Goal: Use online tool/utility: Utilize a website feature to perform a specific function

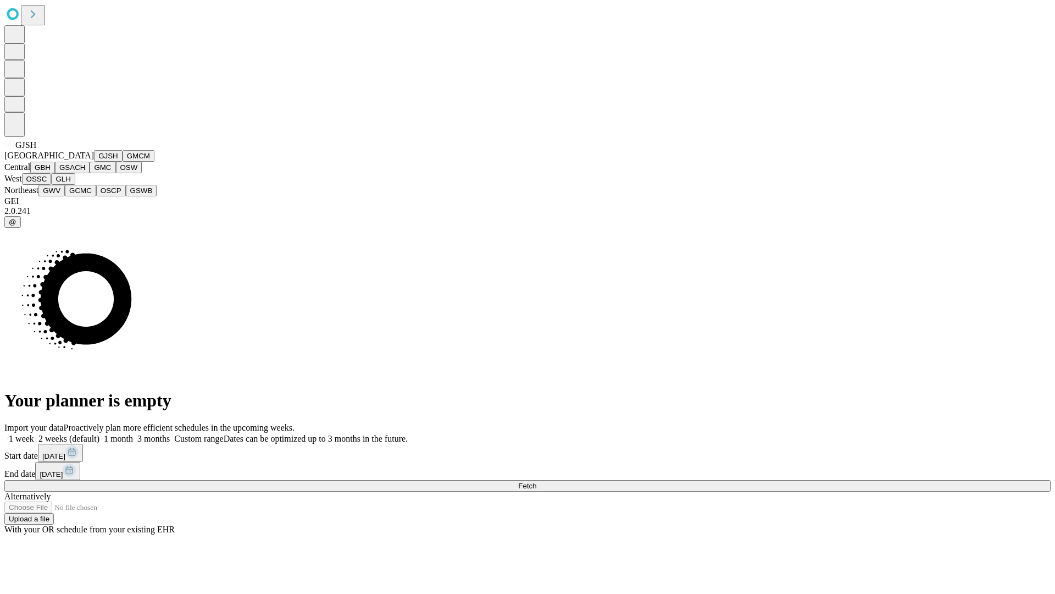
click at [94, 162] on button "GJSH" at bounding box center [108, 156] width 29 height 12
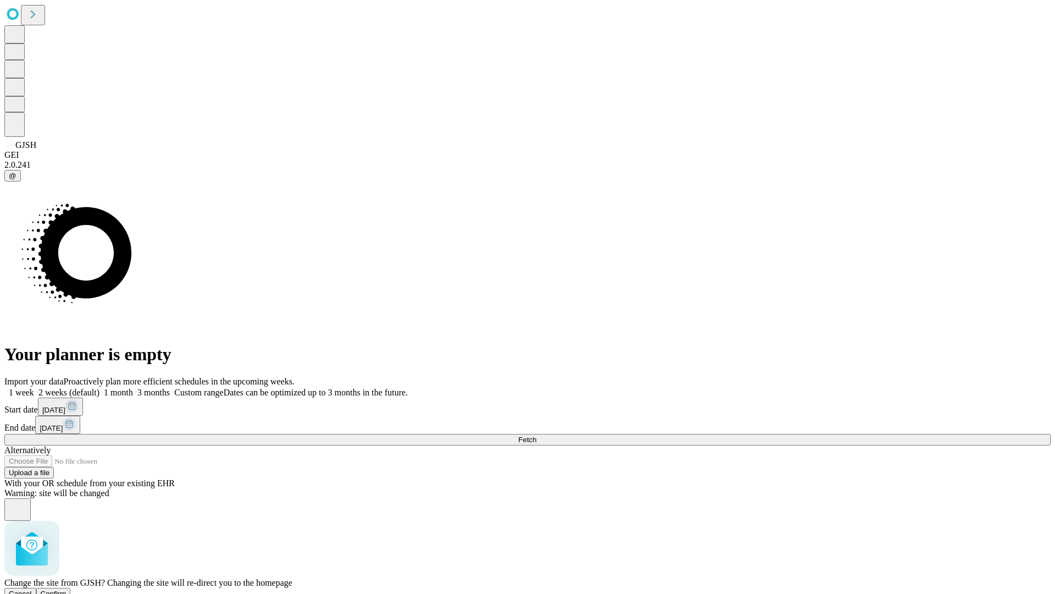
click at [66, 589] on span "Confirm" at bounding box center [54, 593] width 26 height 8
click at [133, 387] on label "1 month" at bounding box center [116, 391] width 34 height 9
click at [536, 435] on span "Fetch" at bounding box center [527, 439] width 18 height 8
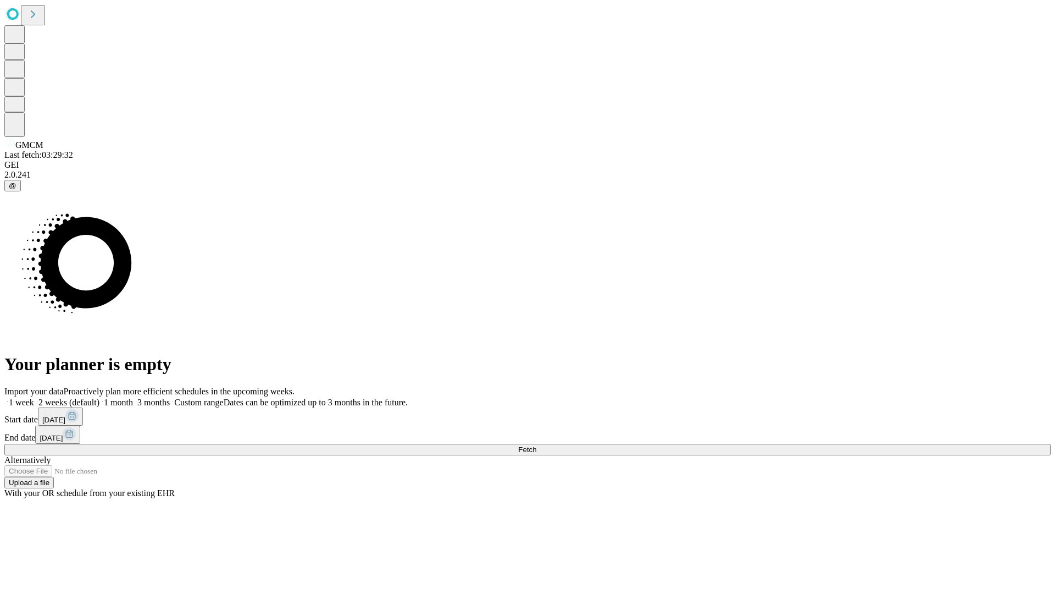
click at [133, 397] on label "1 month" at bounding box center [116, 401] width 34 height 9
click at [536, 445] on span "Fetch" at bounding box center [527, 449] width 18 height 8
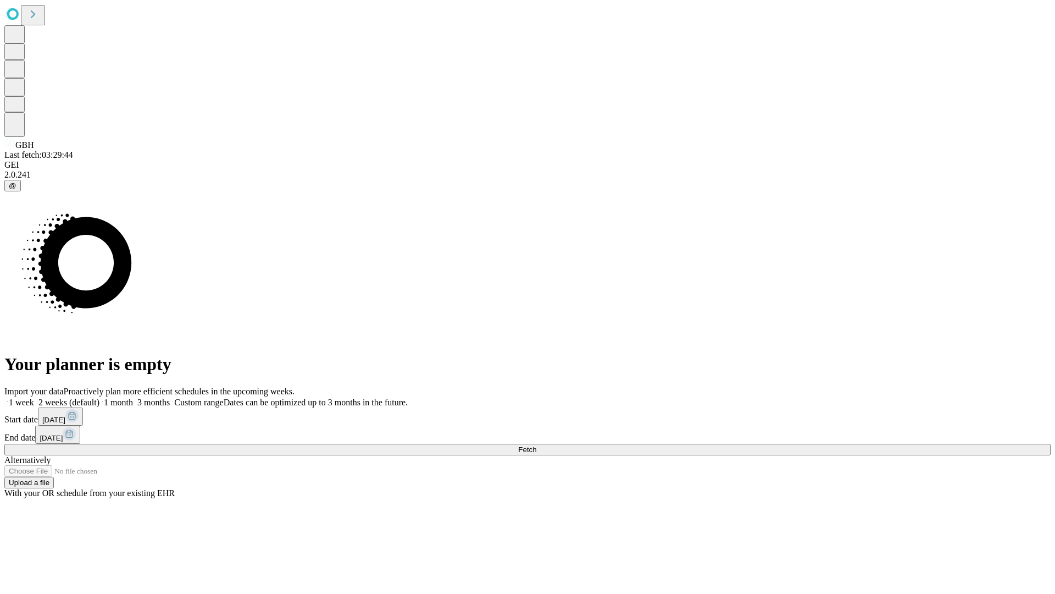
click at [133, 397] on label "1 month" at bounding box center [116, 401] width 34 height 9
click at [536, 445] on span "Fetch" at bounding box center [527, 449] width 18 height 8
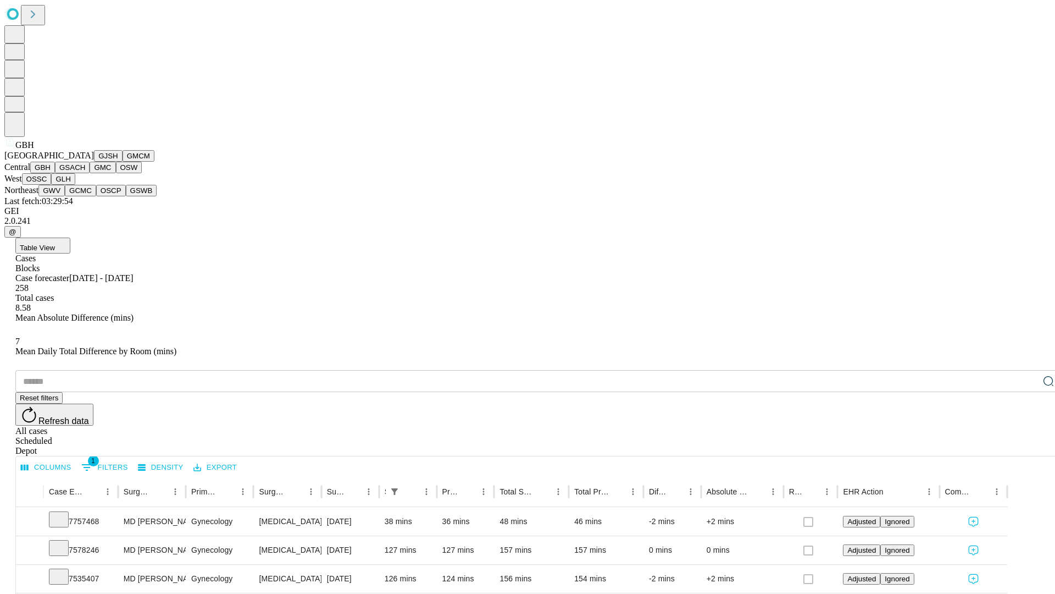
click at [85, 173] on button "GSACH" at bounding box center [72, 168] width 35 height 12
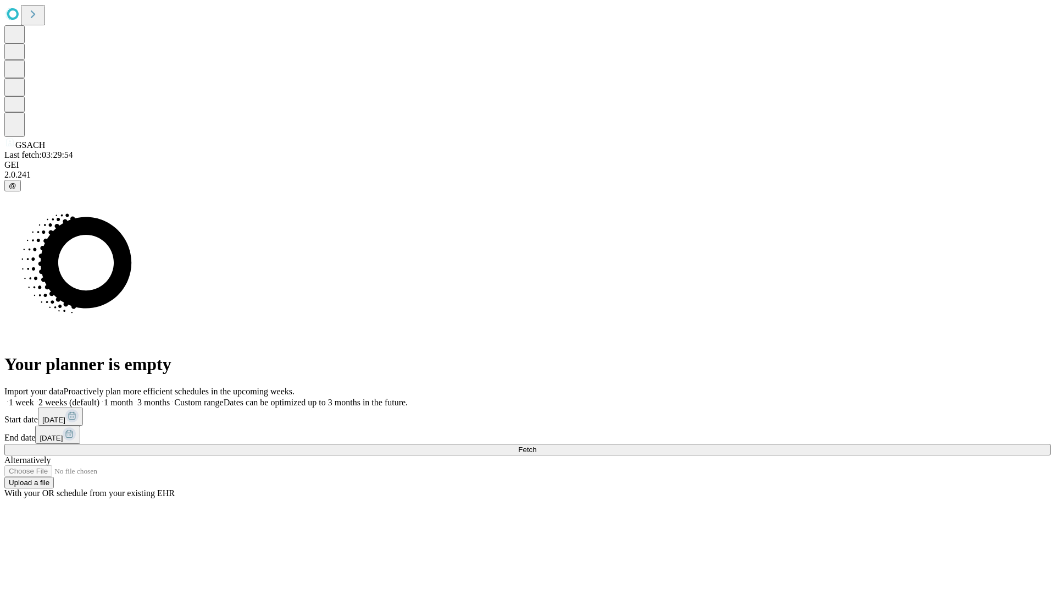
click at [133, 397] on label "1 month" at bounding box center [116, 401] width 34 height 9
click at [536, 445] on span "Fetch" at bounding box center [527, 449] width 18 height 8
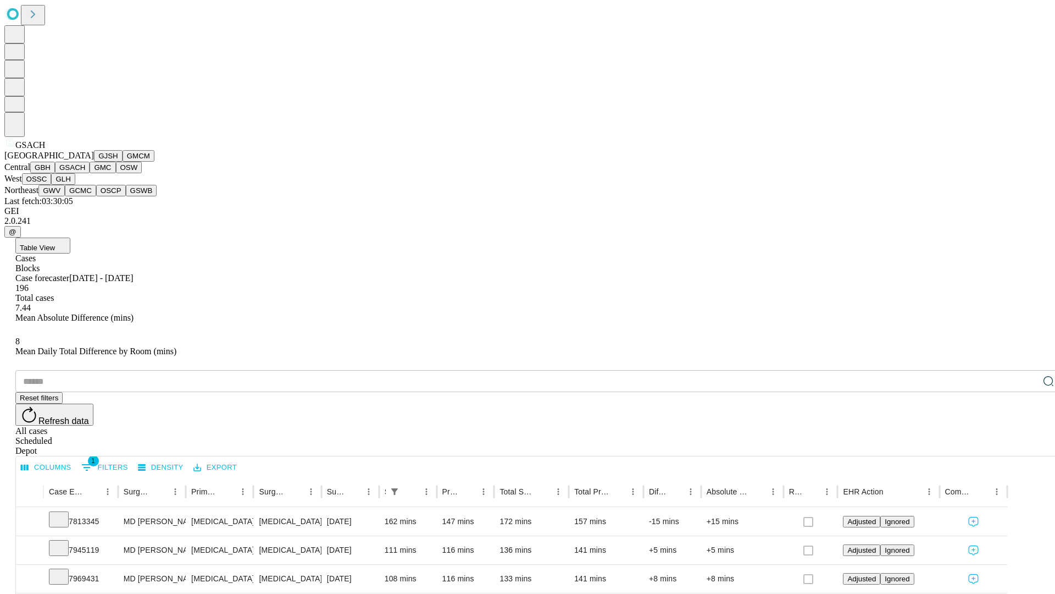
click at [90, 173] on button "GMC" at bounding box center [103, 168] width 26 height 12
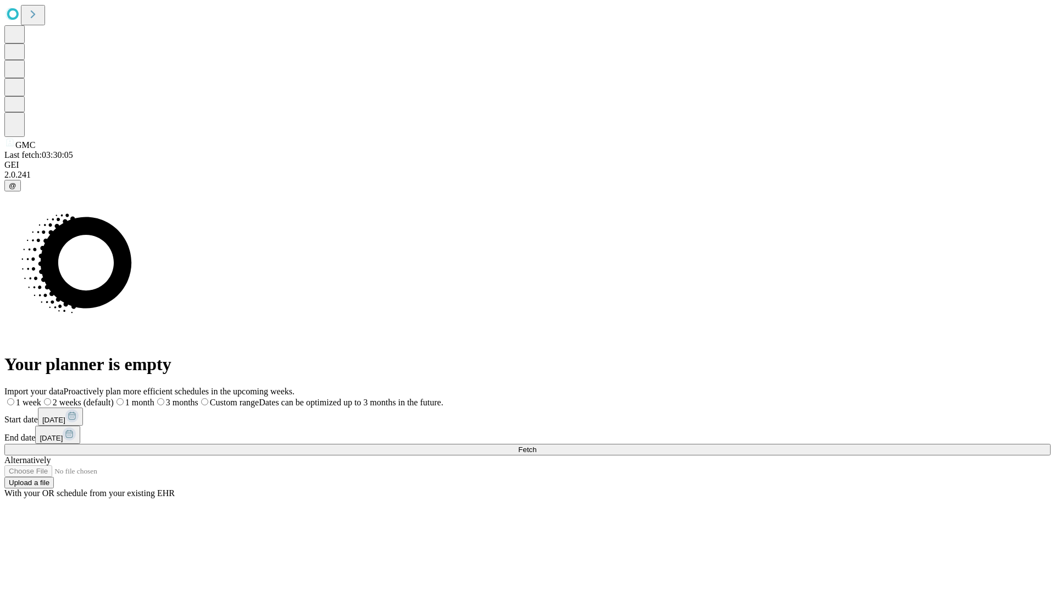
click at [154, 397] on label "1 month" at bounding box center [134, 401] width 41 height 9
click at [536, 445] on span "Fetch" at bounding box center [527, 449] width 18 height 8
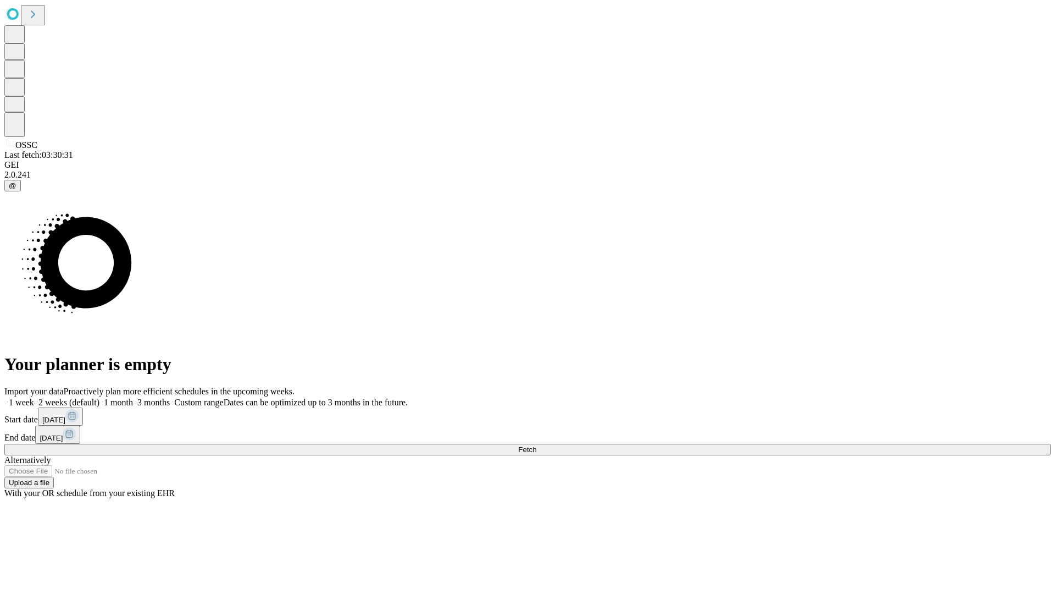
click at [133, 397] on label "1 month" at bounding box center [116, 401] width 34 height 9
click at [536, 445] on span "Fetch" at bounding box center [527, 449] width 18 height 8
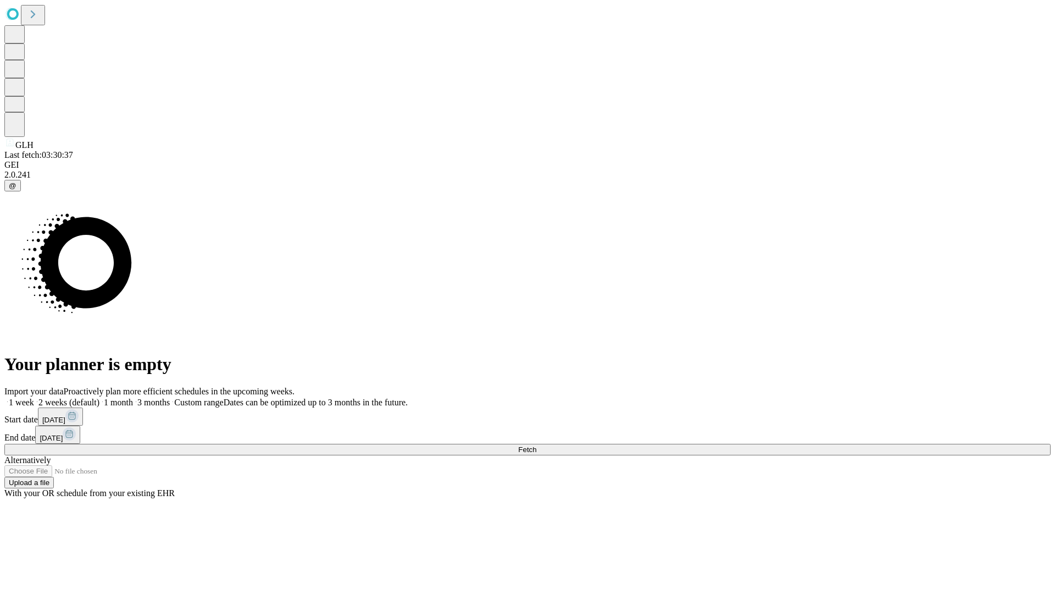
click at [133, 397] on label "1 month" at bounding box center [116, 401] width 34 height 9
click at [536, 445] on span "Fetch" at bounding box center [527, 449] width 18 height 8
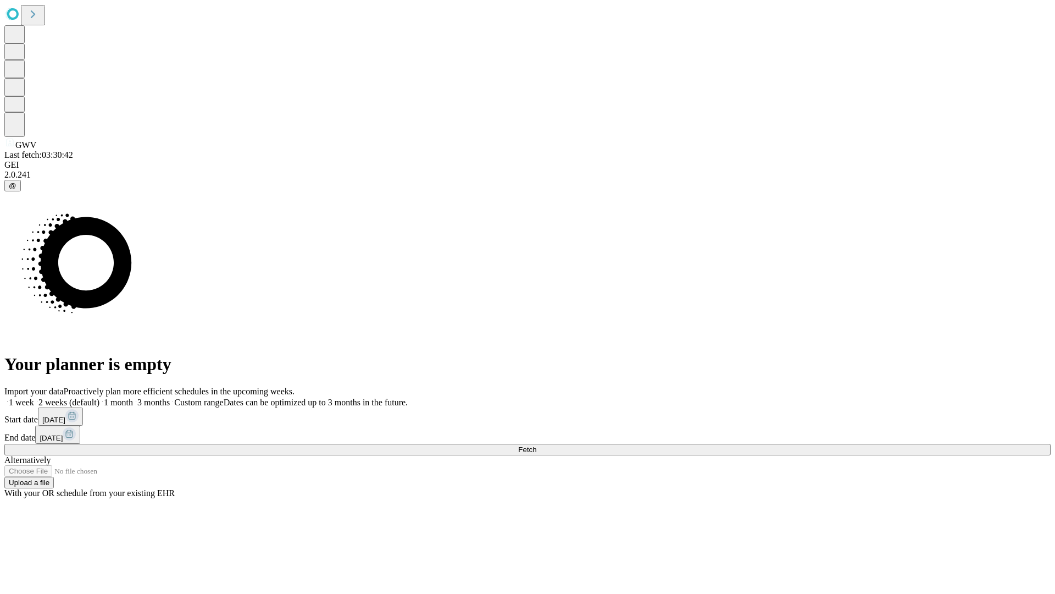
click at [133, 397] on label "1 month" at bounding box center [116, 401] width 34 height 9
click at [536, 445] on span "Fetch" at bounding box center [527, 449] width 18 height 8
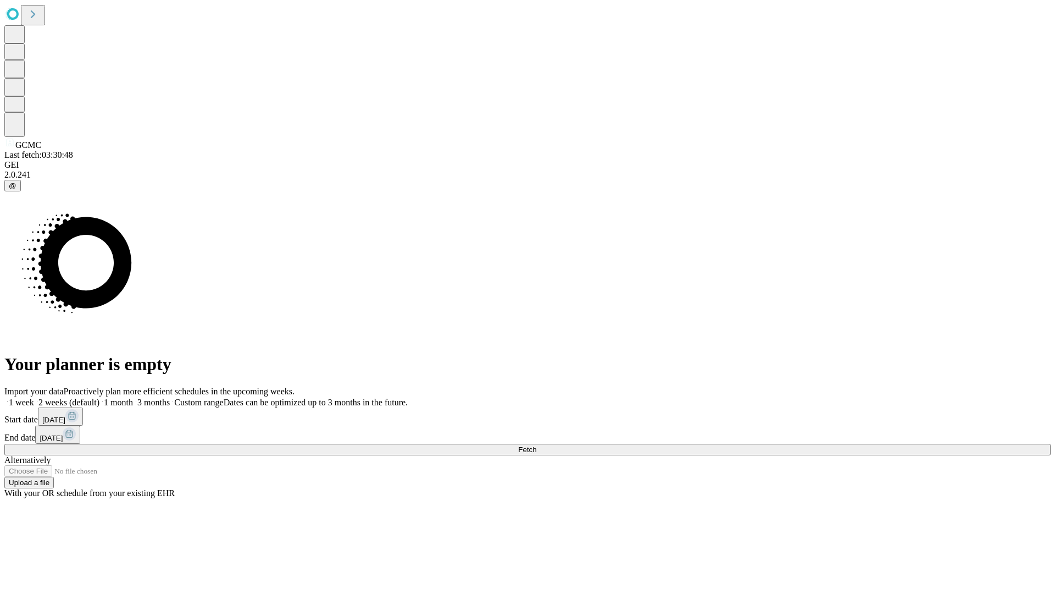
click at [133, 397] on label "1 month" at bounding box center [116, 401] width 34 height 9
click at [536, 445] on span "Fetch" at bounding box center [527, 449] width 18 height 8
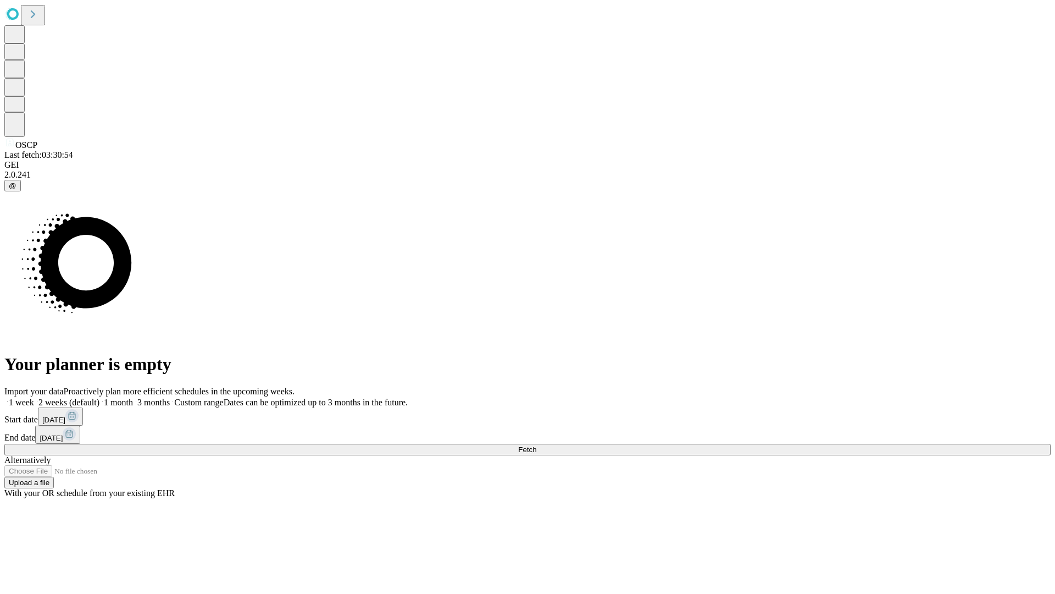
click at [133, 397] on label "1 month" at bounding box center [116, 401] width 34 height 9
click at [536, 445] on span "Fetch" at bounding box center [527, 449] width 18 height 8
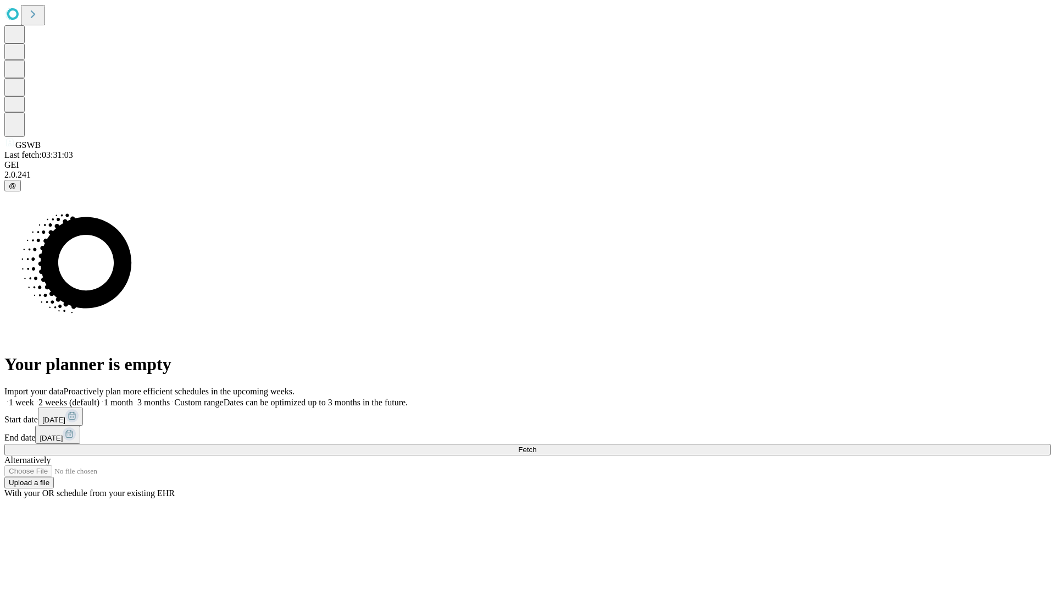
click at [536, 445] on span "Fetch" at bounding box center [527, 449] width 18 height 8
